Goal: Information Seeking & Learning: Understand process/instructions

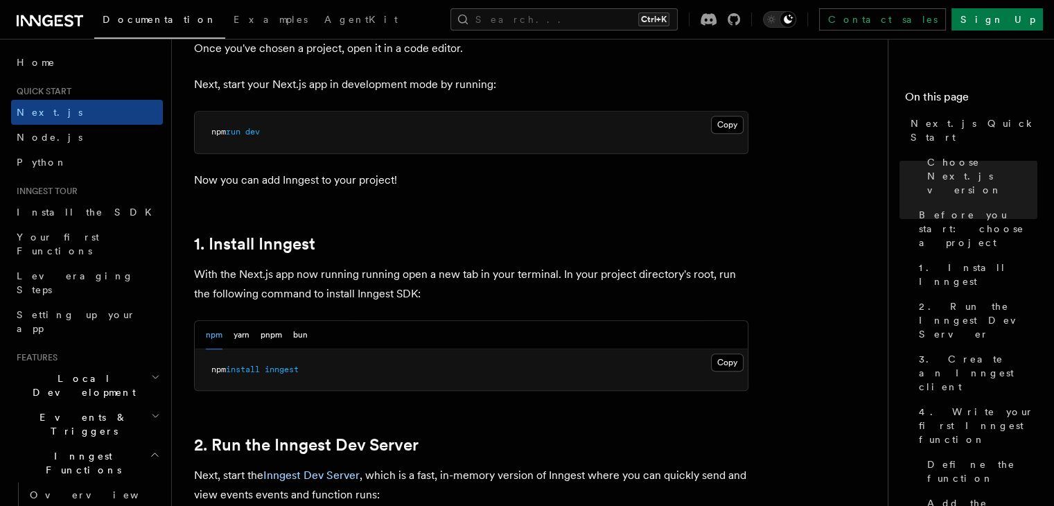
scroll to position [624, 0]
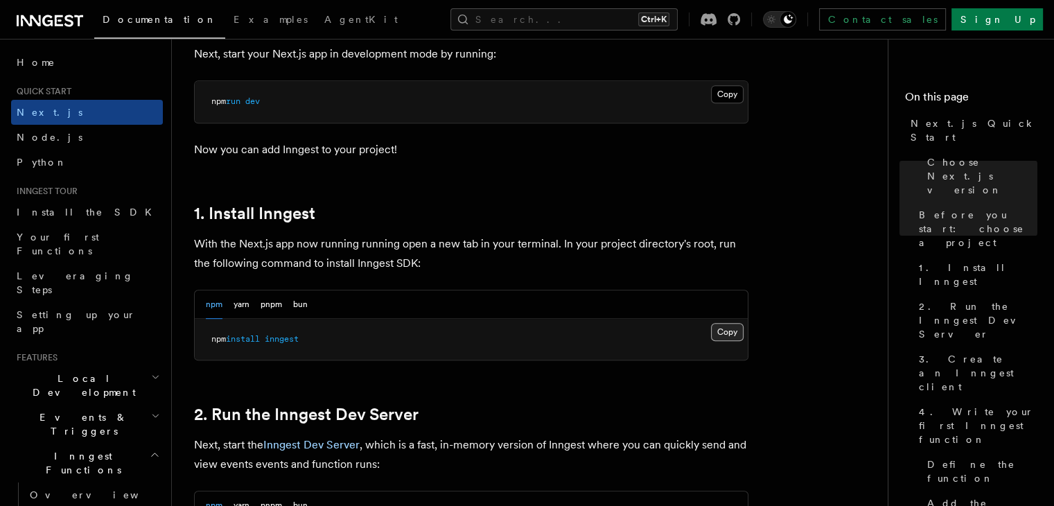
click at [732, 331] on button "Copy Copied" at bounding box center [727, 332] width 33 height 18
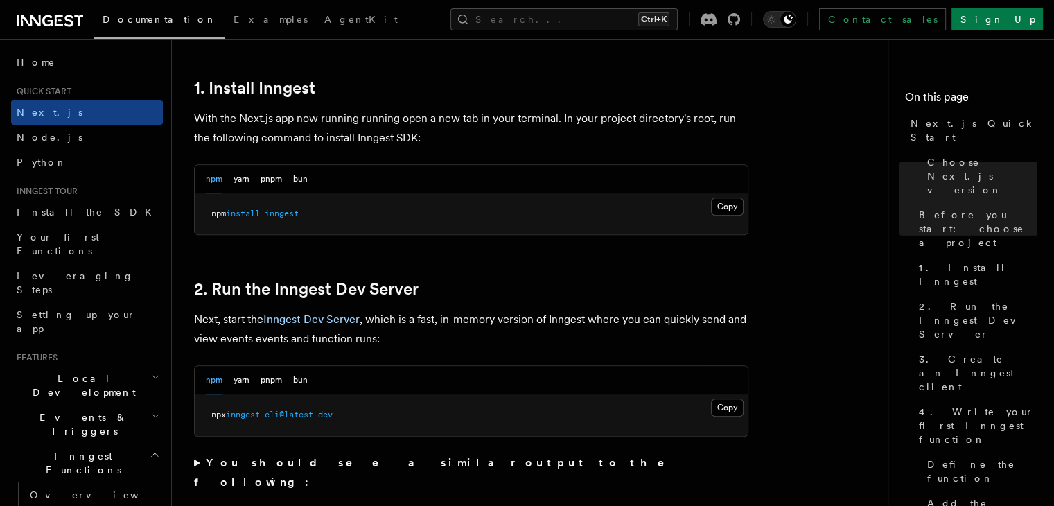
scroll to position [762, 0]
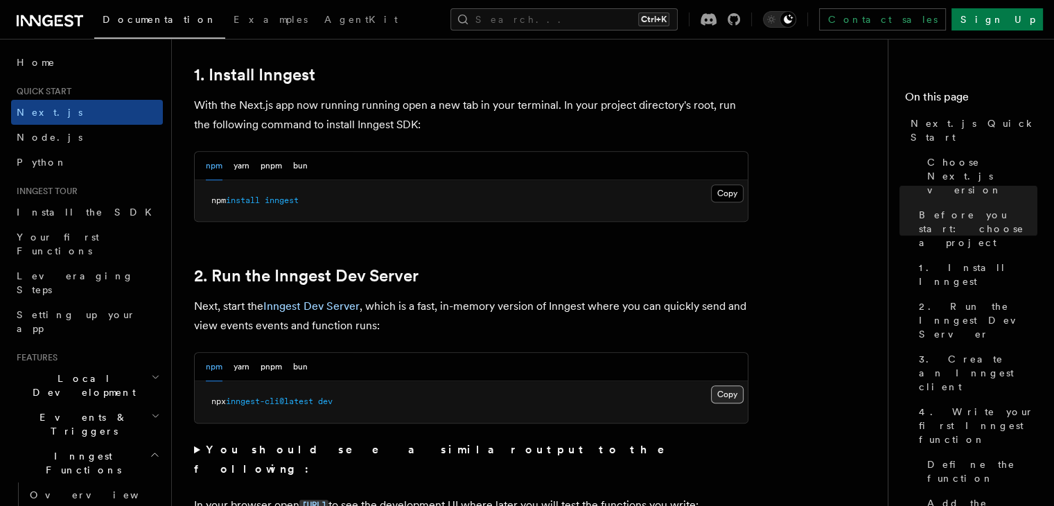
click at [721, 399] on button "Copy Copied" at bounding box center [727, 394] width 33 height 18
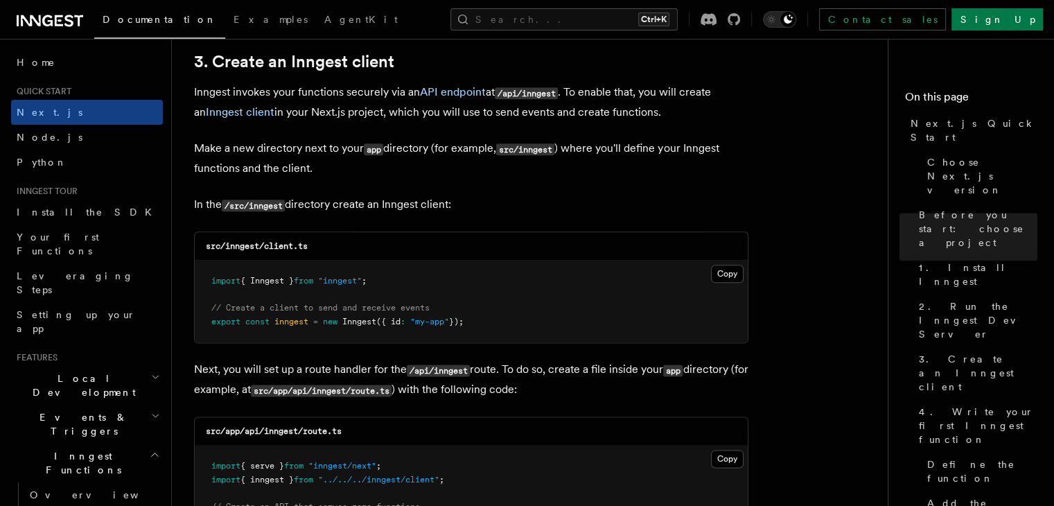
scroll to position [1663, 0]
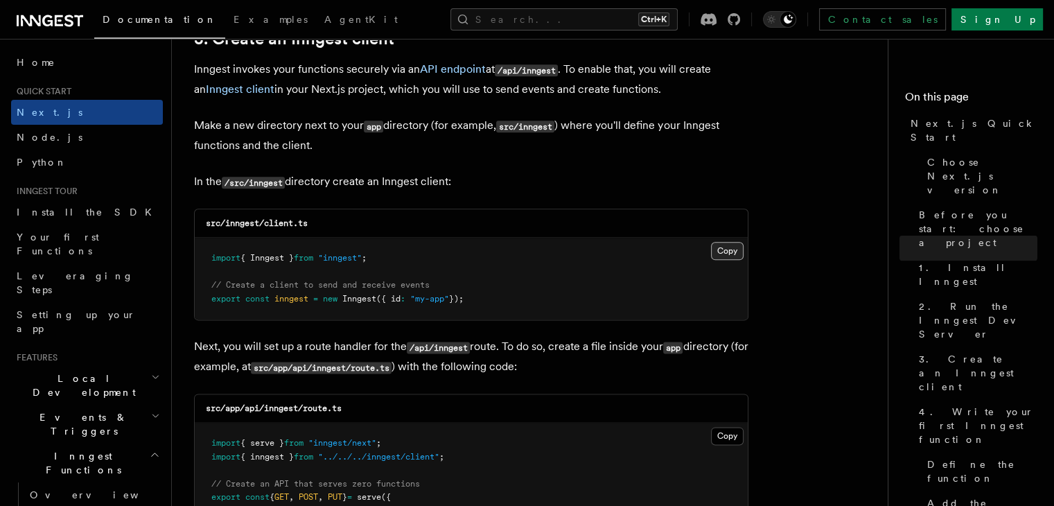
click at [736, 256] on button "Copy Copied" at bounding box center [727, 251] width 33 height 18
click at [383, 238] on pre "import { Inngest } from "inngest" ; // Create a client to send and receive even…" at bounding box center [471, 279] width 553 height 82
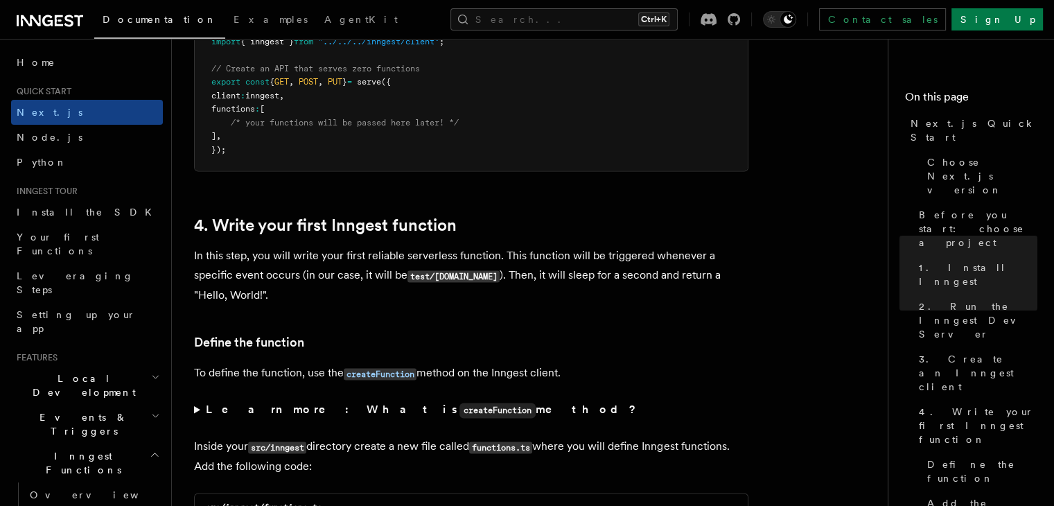
scroll to position [1940, 0]
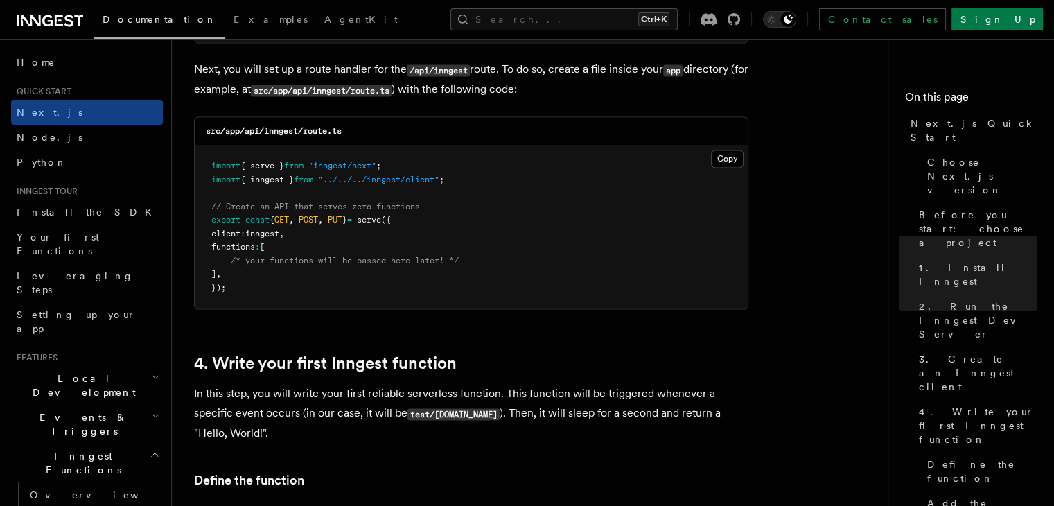
click at [732, 149] on pre "import { serve } from "inngest/next" ; import { inngest } from "../../../innges…" at bounding box center [471, 227] width 553 height 163
click at [732, 160] on button "Copy Copied" at bounding box center [727, 159] width 33 height 18
click at [283, 289] on pre "import { serve } from "inngest/next" ; import { inngest } from "../../../innges…" at bounding box center [471, 227] width 553 height 163
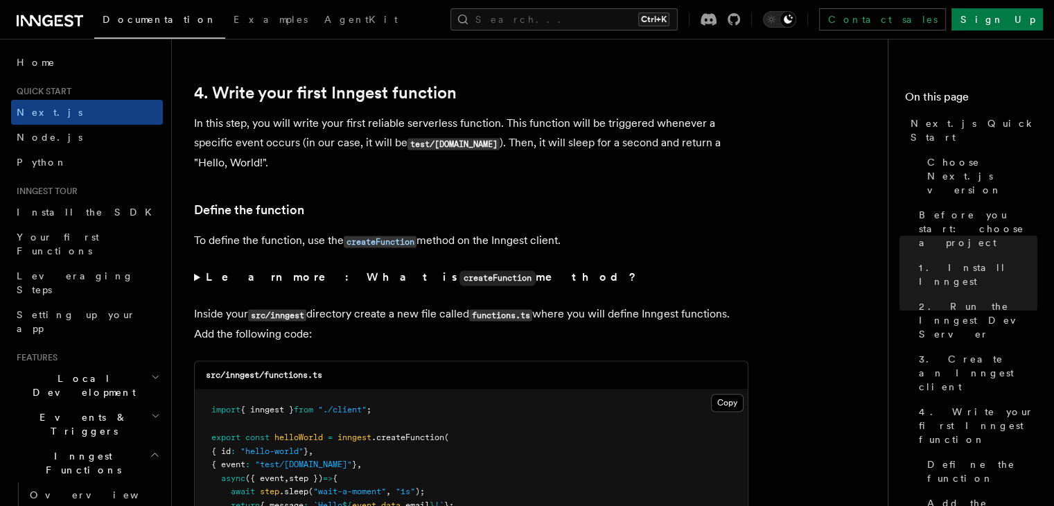
scroll to position [2217, 0]
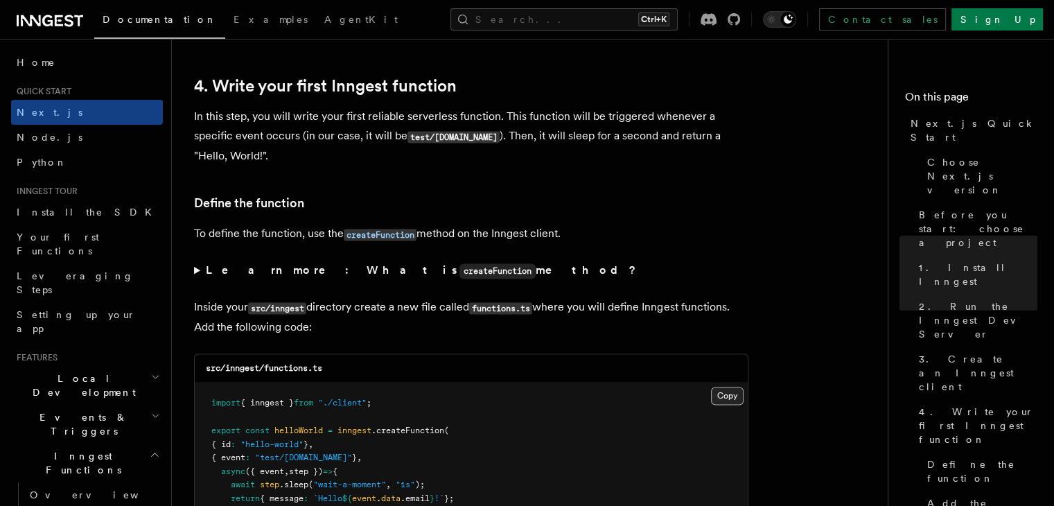
click at [718, 401] on button "Copy Copied" at bounding box center [727, 396] width 33 height 18
click at [209, 232] on p "To define the function, use the createFunction method on the Inngest client." at bounding box center [471, 234] width 554 height 20
click at [450, 306] on p "Inside your src/inngest directory create a new file called functions.ts where y…" at bounding box center [471, 316] width 554 height 39
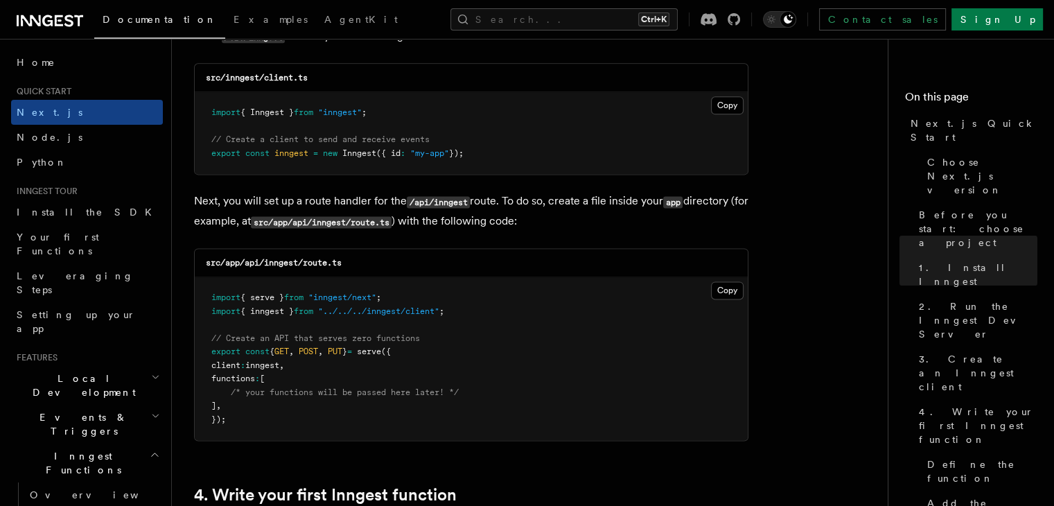
scroll to position [1802, 0]
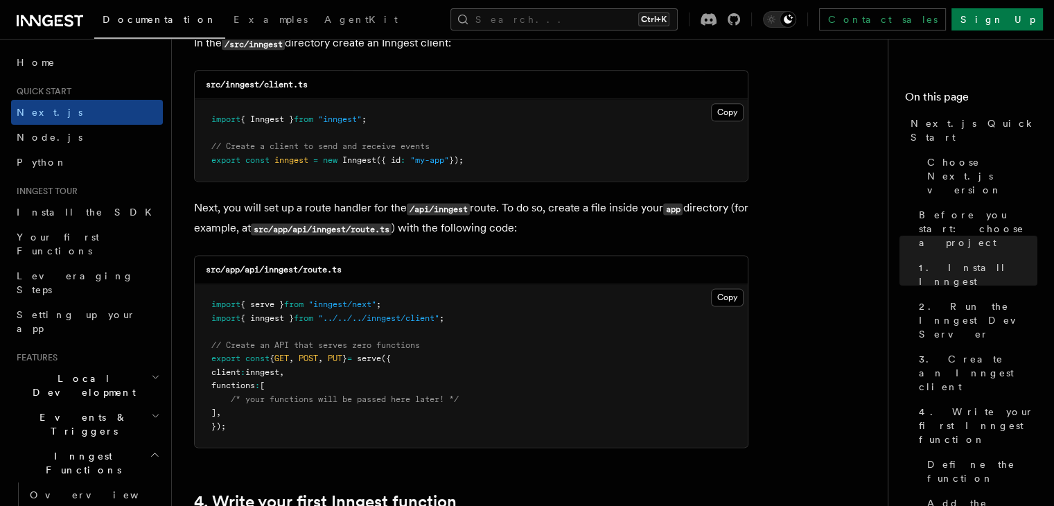
click at [402, 314] on span ""../../../inngest/client"" at bounding box center [378, 318] width 121 height 10
click at [735, 294] on button "Copy Copied" at bounding box center [727, 297] width 33 height 18
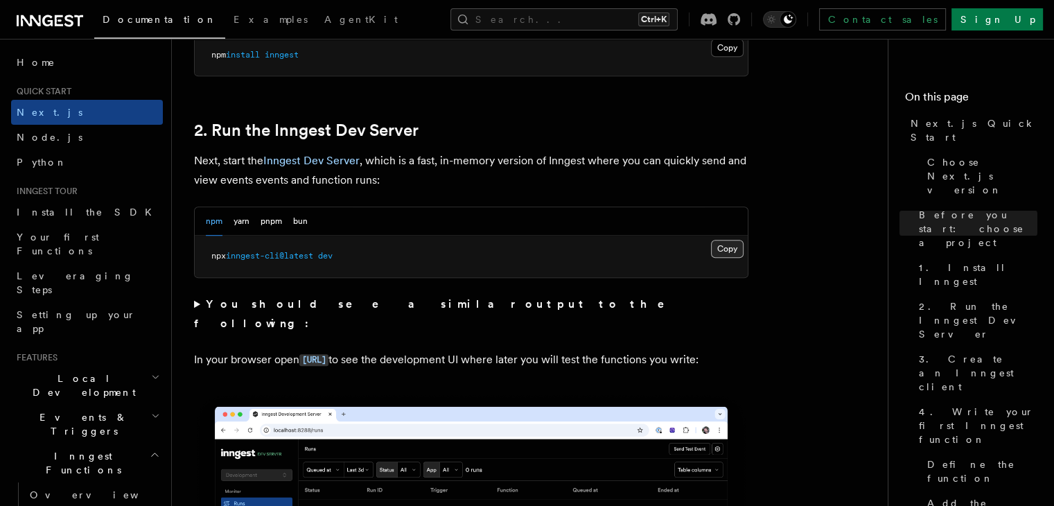
scroll to position [901, 0]
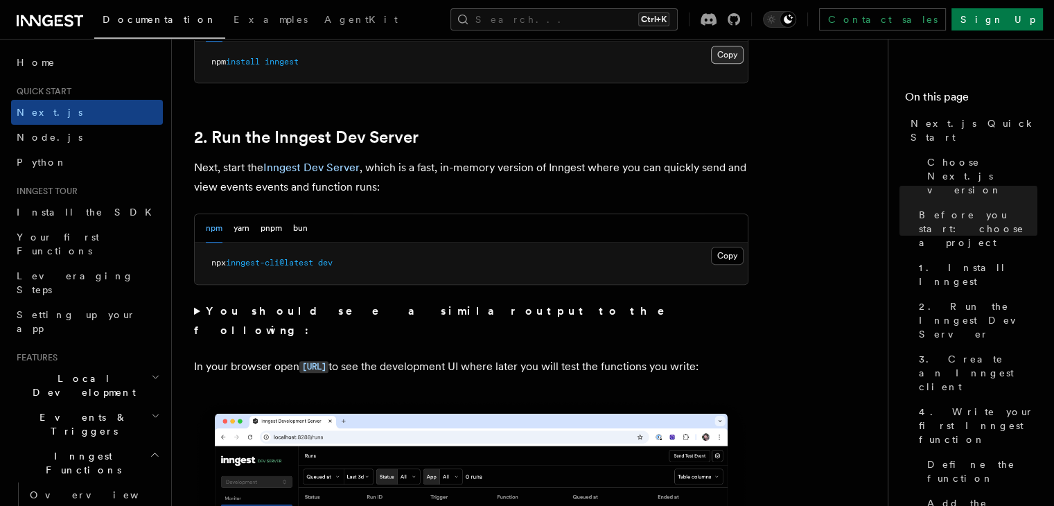
click at [730, 62] on button "Copy Copied" at bounding box center [727, 55] width 33 height 18
click at [729, 249] on button "Copy Copied" at bounding box center [727, 256] width 33 height 18
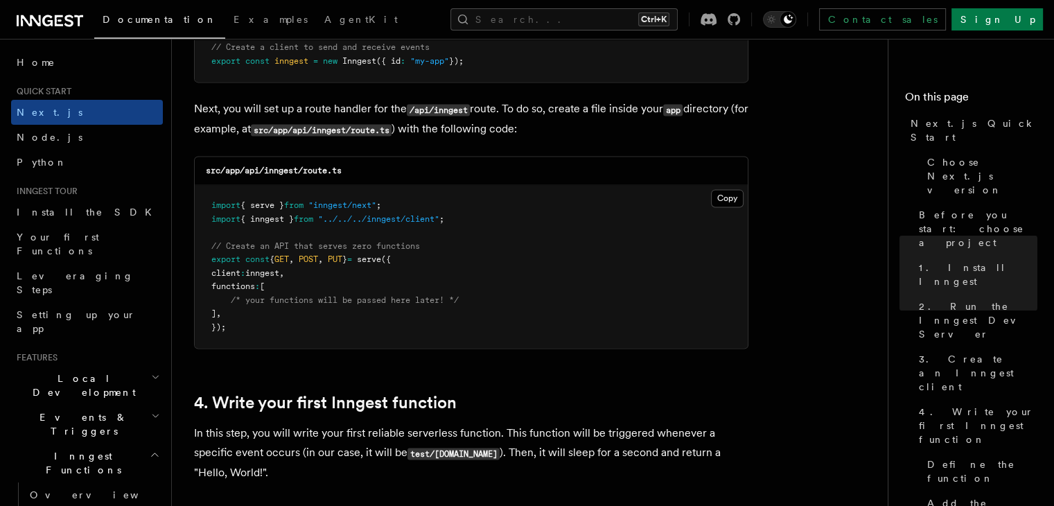
scroll to position [1871, 0]
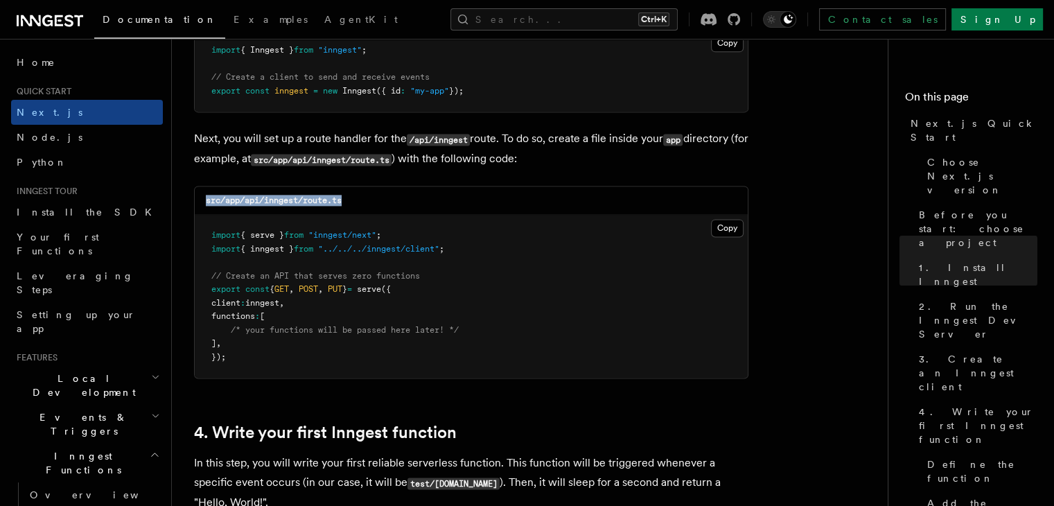
drag, startPoint x: 357, startPoint y: 204, endPoint x: 204, endPoint y: 198, distance: 153.2
click at [204, 198] on div "src/app/api/inngest/route.ts" at bounding box center [471, 200] width 553 height 28
click at [344, 220] on pre "import { serve } from "inngest/next" ; import { inngest } from "../../../innges…" at bounding box center [471, 296] width 553 height 163
click at [308, 258] on pre "import { serve } from "inngest/next" ; import { inngest } from "../../../innges…" at bounding box center [471, 296] width 553 height 163
click at [733, 226] on button "Copy Copied" at bounding box center [727, 228] width 33 height 18
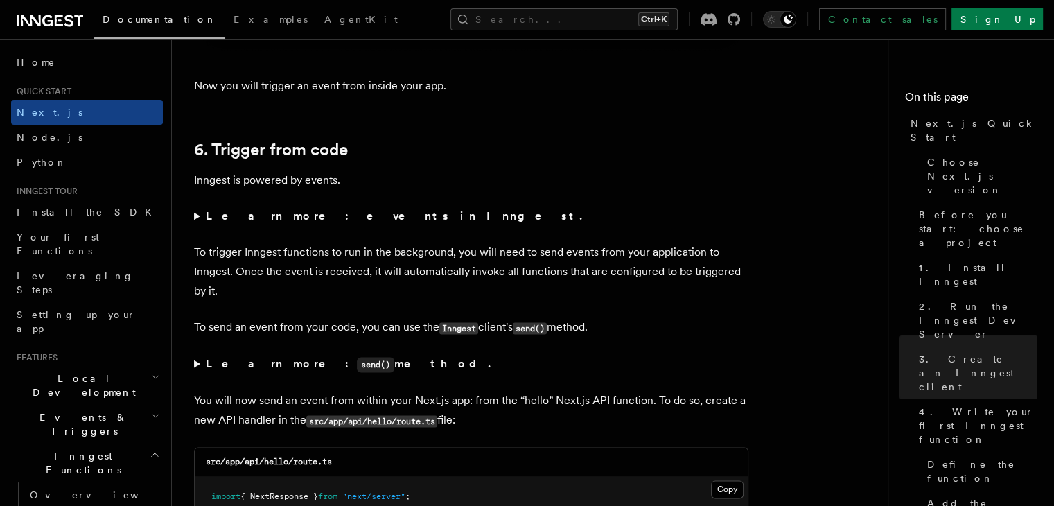
scroll to position [7345, 0]
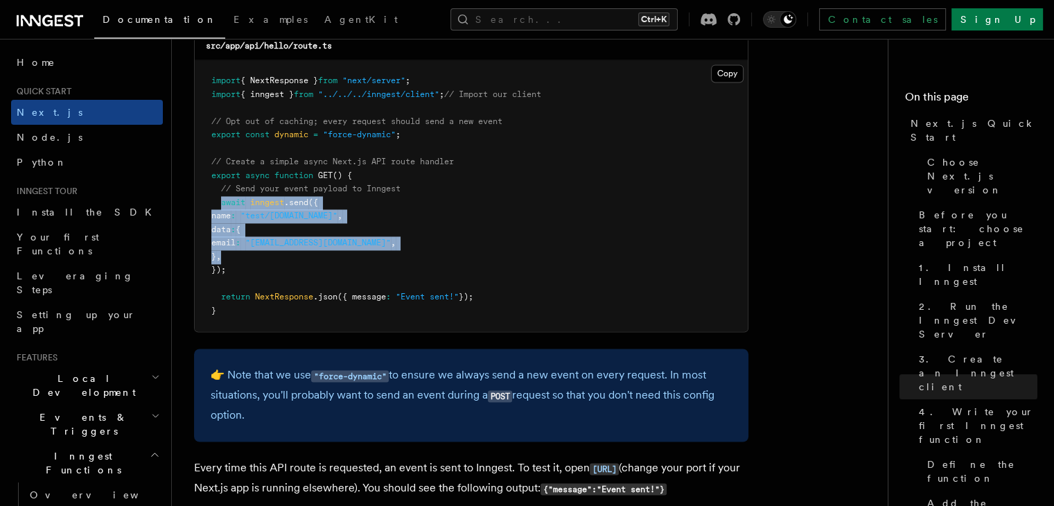
drag, startPoint x: 222, startPoint y: 203, endPoint x: 252, endPoint y: 261, distance: 65.7
click at [252, 261] on pre "import { NextResponse } from "next/server" ; import { inngest } from "../../../…" at bounding box center [471, 195] width 553 height 271
drag, startPoint x: 253, startPoint y: 267, endPoint x: 216, endPoint y: 234, distance: 49.6
click at [216, 234] on pre "import { NextResponse } from "next/server" ; import { inngest } from "../../../…" at bounding box center [471, 195] width 553 height 271
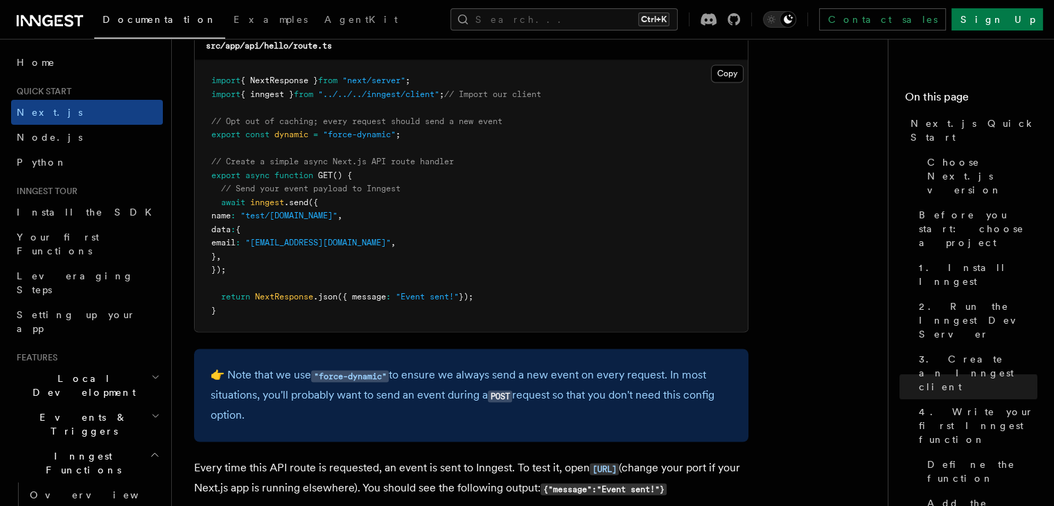
click at [248, 280] on pre "import { NextResponse } from "next/server" ; import { inngest } from "../../../…" at bounding box center [471, 195] width 553 height 271
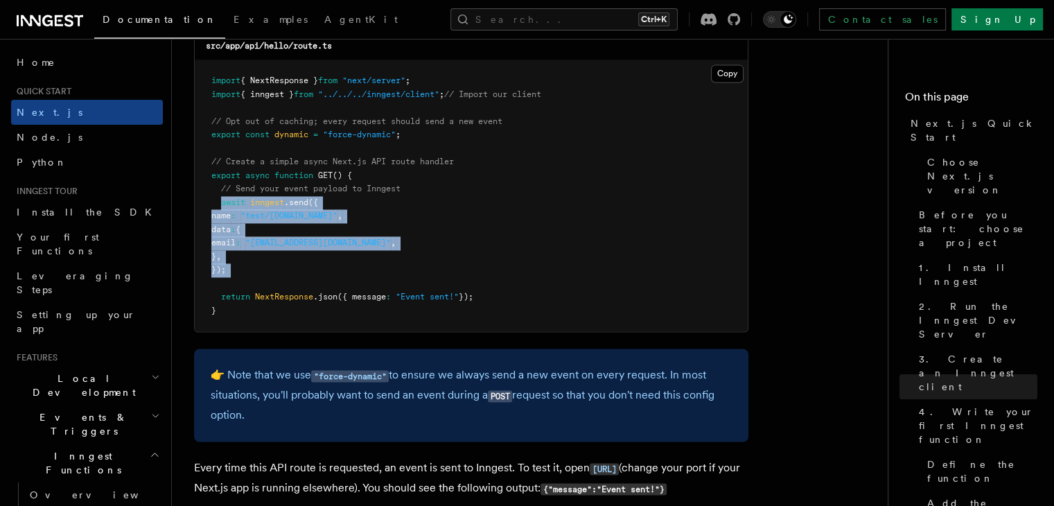
drag, startPoint x: 248, startPoint y: 280, endPoint x: 221, endPoint y: 211, distance: 73.7
click at [221, 211] on pre "import { NextResponse } from "next/server" ; import { inngest } from "../../../…" at bounding box center [471, 195] width 553 height 271
copy code "await inngest .send ({ name : "test/[DOMAIN_NAME]" , data : { email : "[EMAIL_A…"
